Goal: Transaction & Acquisition: Purchase product/service

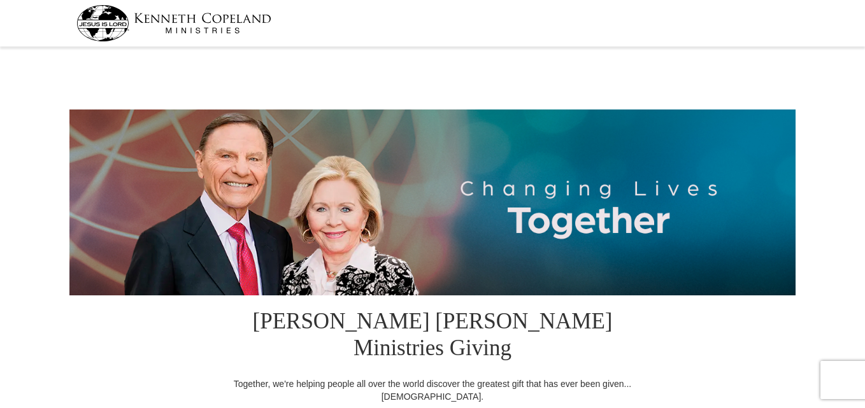
select select "SC"
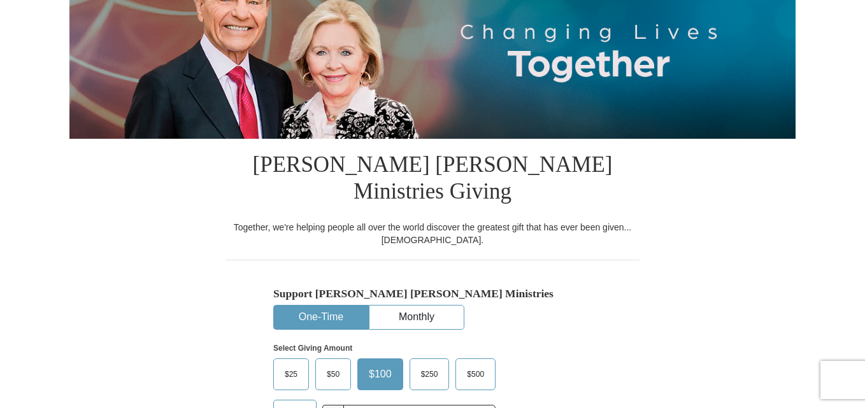
scroll to position [157, 0]
drag, startPoint x: 0, startPoint y: 0, endPoint x: 866, endPoint y: 66, distance: 869.0
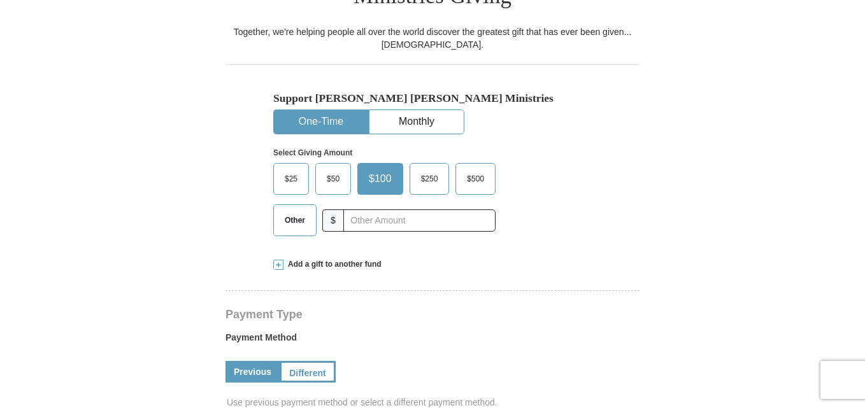
scroll to position [366, 0]
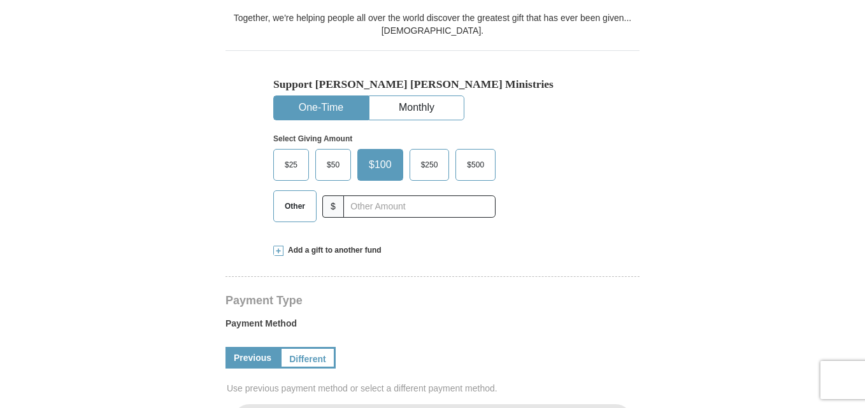
click at [301, 197] on span "Other" at bounding box center [294, 206] width 33 height 19
click at [0, 0] on input "Other" at bounding box center [0, 0] width 0 height 0
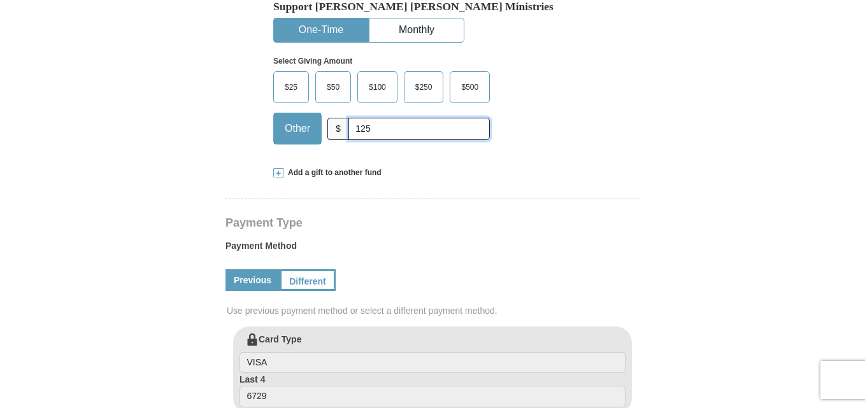
scroll to position [450, 0]
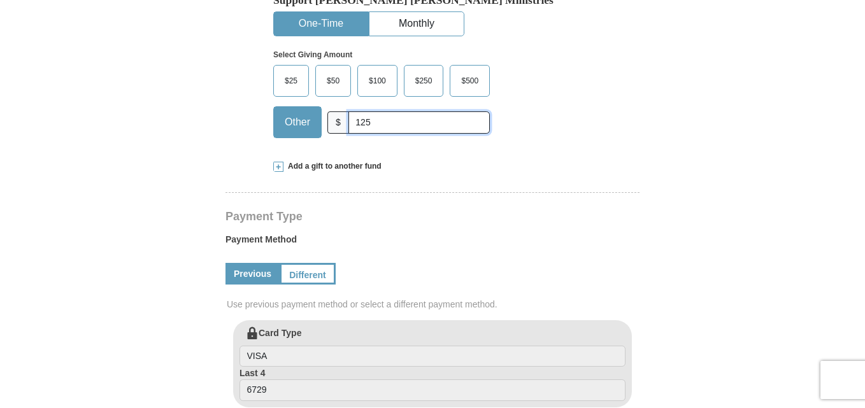
type input "125"
drag, startPoint x: 863, startPoint y: 92, endPoint x: 867, endPoint y: 104, distance: 12.7
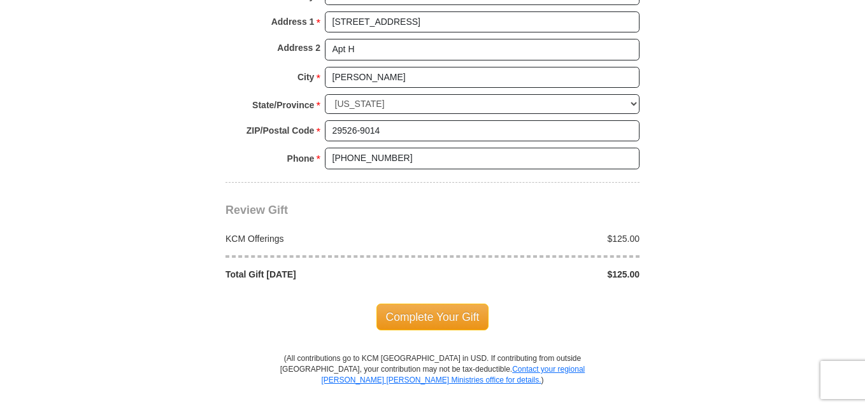
scroll to position [1067, 0]
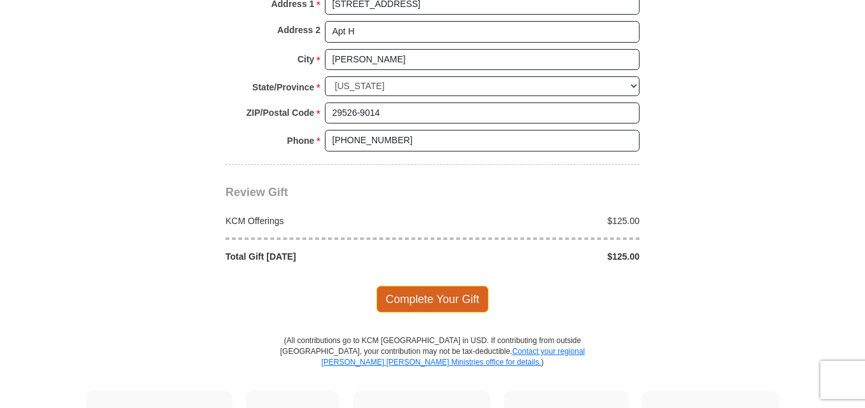
click at [433, 286] on span "Complete Your Gift" at bounding box center [433, 299] width 113 height 27
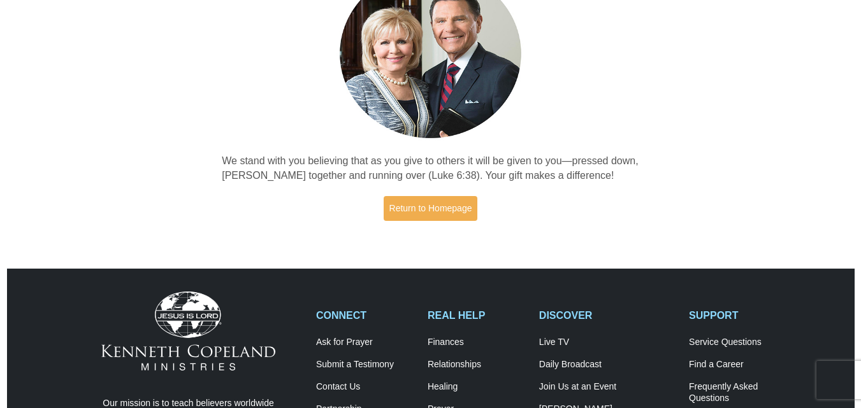
scroll to position [138, 0]
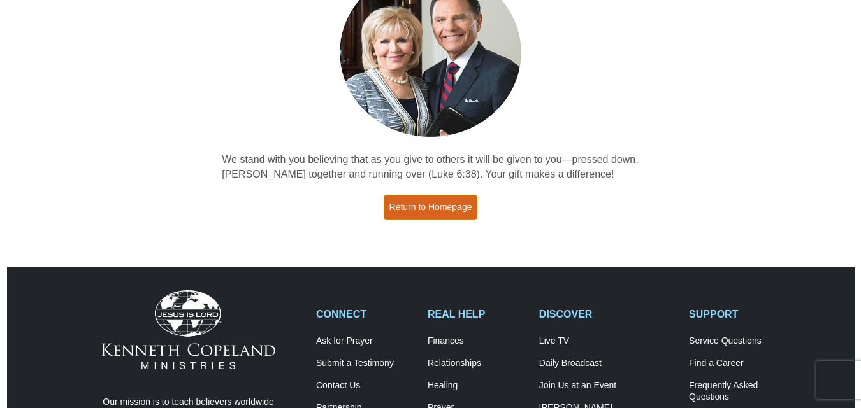
click at [408, 203] on link "Return to Homepage" at bounding box center [431, 207] width 94 height 25
